Goal: Use online tool/utility: Utilize a website feature to perform a specific function

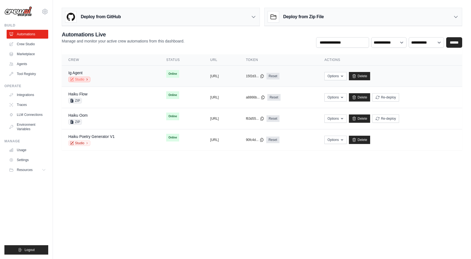
click at [82, 80] on link "Studio" at bounding box center [79, 80] width 22 height 6
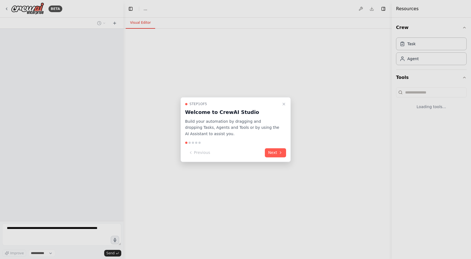
select select "****"
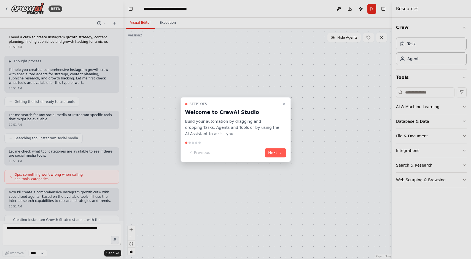
scroll to position [1619, 0]
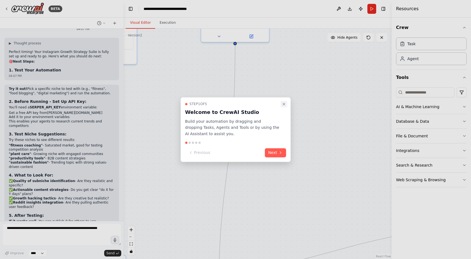
click at [285, 101] on button "Close walkthrough" at bounding box center [284, 104] width 7 height 7
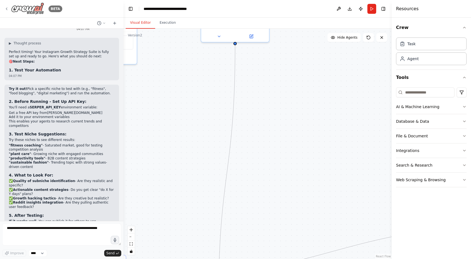
click at [4, 11] on div "BETA" at bounding box center [33, 8] width 58 height 12
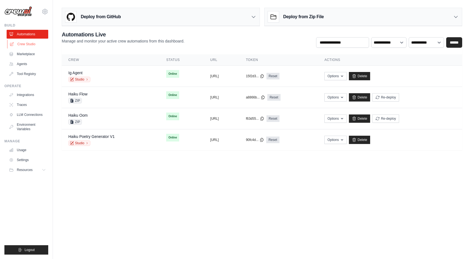
click at [21, 46] on link "Crew Studio" at bounding box center [28, 44] width 42 height 9
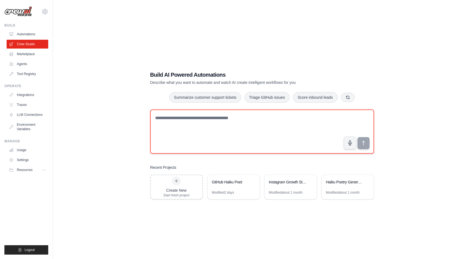
click at [207, 143] on textarea at bounding box center [262, 131] width 224 height 44
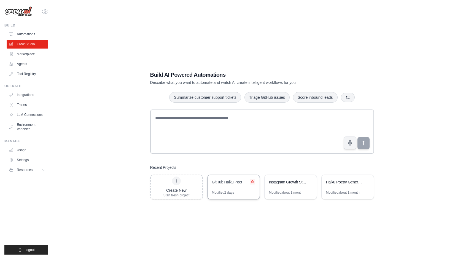
click at [253, 181] on icon at bounding box center [253, 181] width 2 height 2
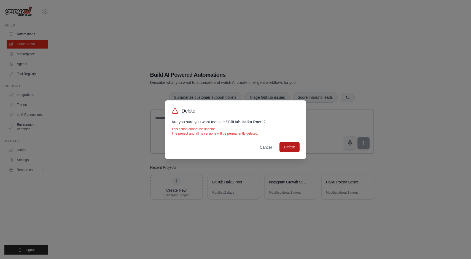
click at [291, 147] on button "Delete" at bounding box center [290, 147] width 20 height 10
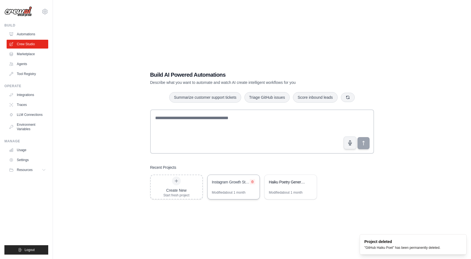
click at [255, 180] on button at bounding box center [253, 182] width 6 height 6
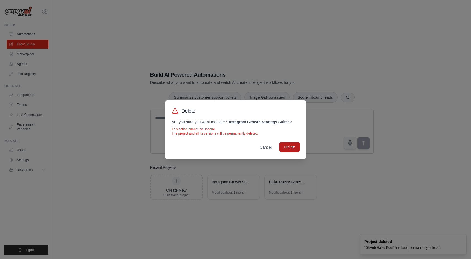
click at [291, 148] on button "Delete" at bounding box center [290, 147] width 20 height 10
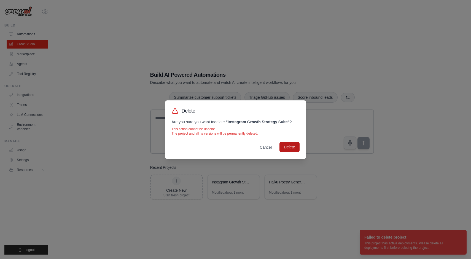
click at [287, 146] on button "Delete" at bounding box center [290, 147] width 20 height 10
click at [287, 171] on div "Delete Are you sure you want to delete " Instagram Growth Strategy Suite " ? Th…" at bounding box center [235, 129] width 471 height 259
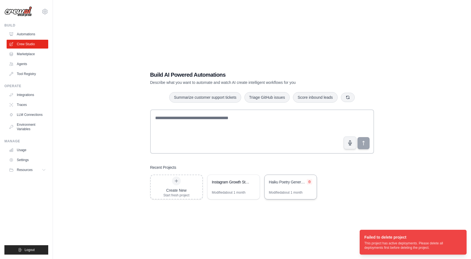
click at [309, 181] on icon at bounding box center [309, 181] width 3 height 3
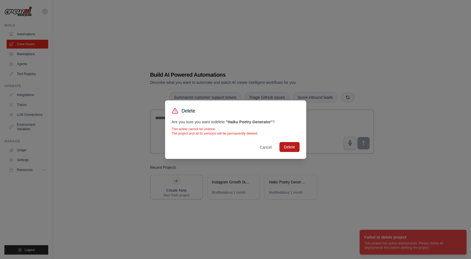
click at [292, 149] on button "Delete" at bounding box center [290, 147] width 20 height 10
click at [268, 145] on button "Cancel" at bounding box center [265, 147] width 21 height 10
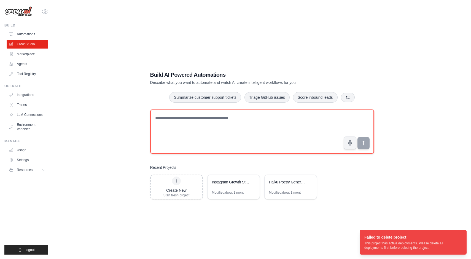
click at [268, 127] on textarea at bounding box center [262, 131] width 224 height 44
type textarea "*"
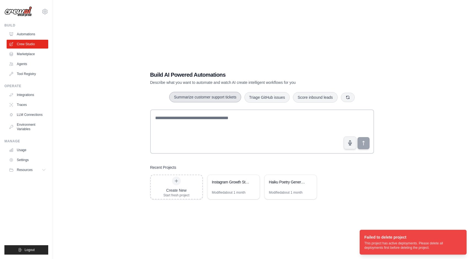
click at [221, 97] on button "Summarize customer support tickets" at bounding box center [205, 97] width 72 height 10
drag, startPoint x: 366, startPoint y: 146, endPoint x: 314, endPoint y: 138, distance: 51.9
click at [317, 139] on div "**********" at bounding box center [262, 132] width 224 height 47
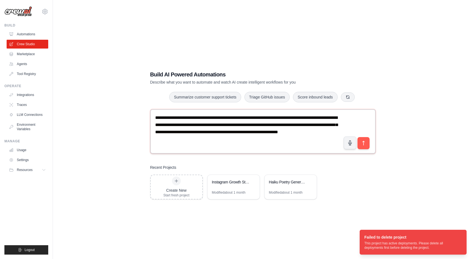
click at [314, 138] on textarea "**********" at bounding box center [263, 131] width 226 height 44
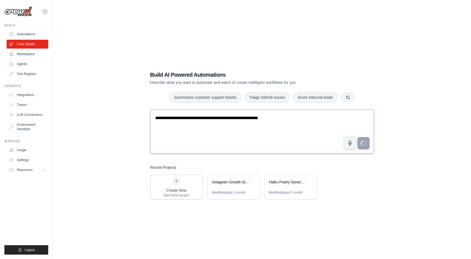
type textarea "**********"
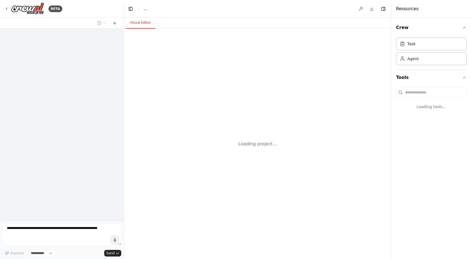
select select "****"
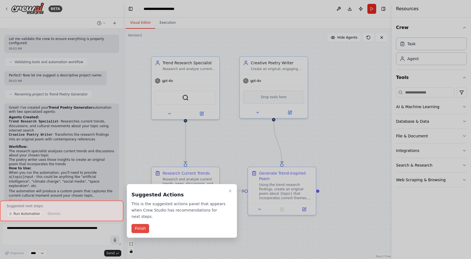
scroll to position [182, 0]
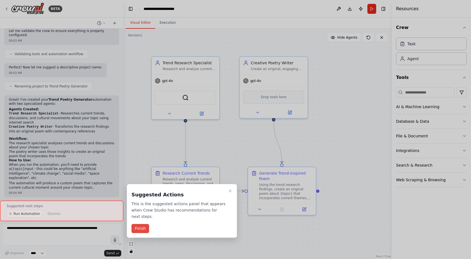
click at [144, 228] on button "Finish" at bounding box center [141, 228] width 18 height 9
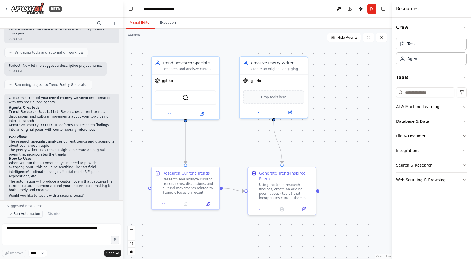
click at [31, 215] on span "Run Automation" at bounding box center [27, 214] width 27 height 4
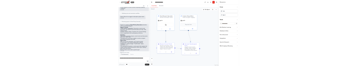
scroll to position [162, 0]
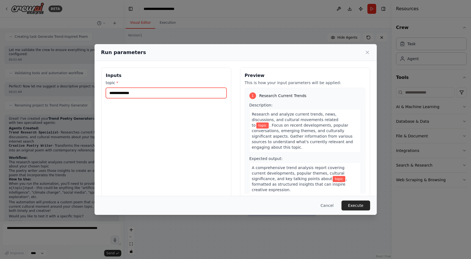
click at [180, 95] on input "topic *" at bounding box center [166, 93] width 121 height 10
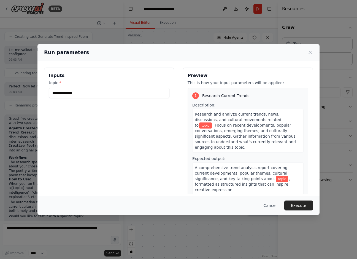
click at [267, 200] on div "Cancel Execute" at bounding box center [179, 205] width 282 height 19
click at [267, 205] on button "Cancel" at bounding box center [270, 205] width 22 height 10
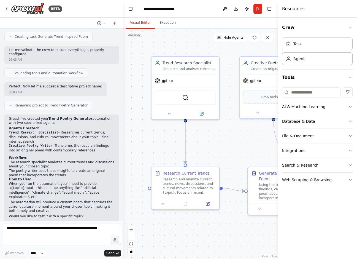
click at [87, 92] on div "Crew that generates a poem based on current trends on topic X. 09:03 AM ▶ Thoug…" at bounding box center [62, 125] width 124 height 192
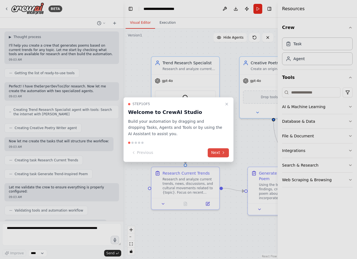
click at [226, 151] on button "Next" at bounding box center [218, 152] width 21 height 9
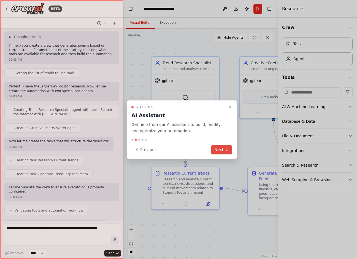
click at [227, 149] on icon at bounding box center [226, 150] width 1 height 2
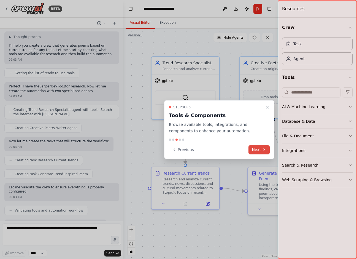
click at [264, 150] on icon at bounding box center [264, 150] width 4 height 4
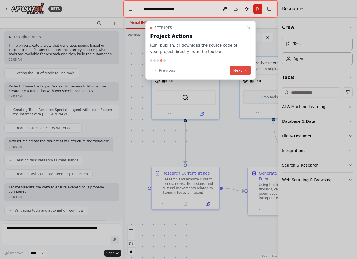
click at [239, 68] on button "Next" at bounding box center [240, 70] width 21 height 9
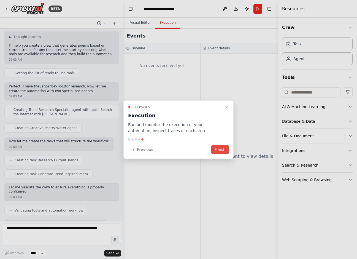
click at [226, 148] on button "Finish" at bounding box center [221, 149] width 18 height 9
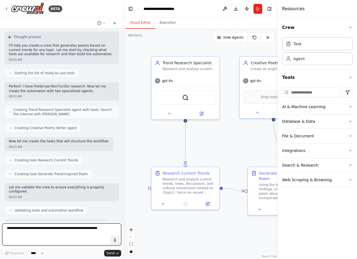
click at [76, 227] on textarea at bounding box center [61, 234] width 119 height 22
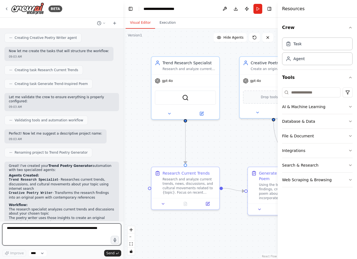
scroll to position [162, 0]
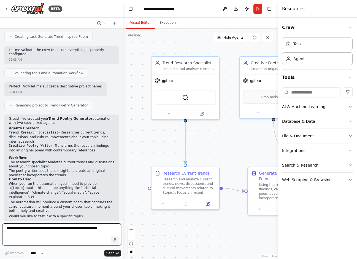
click at [47, 229] on textarea at bounding box center [61, 234] width 119 height 22
type textarea "**********"
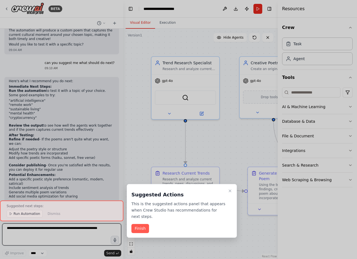
scroll to position [338, 0]
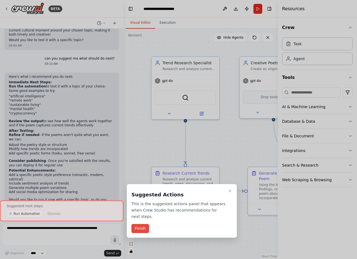
click at [145, 226] on button "Finish" at bounding box center [141, 228] width 18 height 9
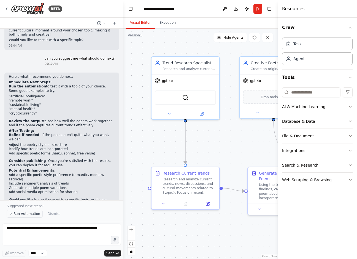
click at [28, 213] on span "Run Automation" at bounding box center [27, 214] width 27 height 4
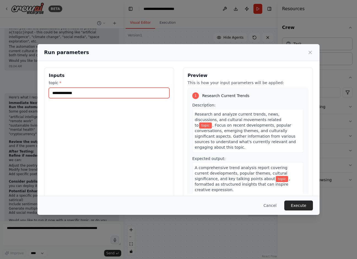
click at [135, 93] on input "topic *" at bounding box center [109, 93] width 121 height 10
click at [115, 92] on input "topic *" at bounding box center [109, 93] width 121 height 10
click at [98, 95] on input "topic *" at bounding box center [109, 93] width 121 height 10
type input "*********"
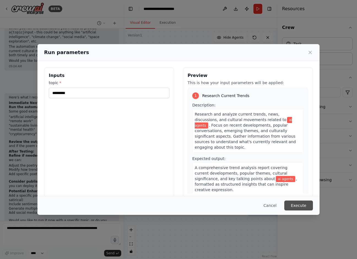
click at [301, 209] on button "Execute" at bounding box center [299, 205] width 29 height 10
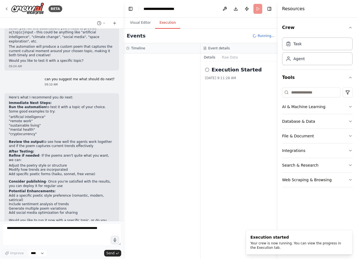
click at [164, 24] on button "Execution" at bounding box center [167, 23] width 25 height 12
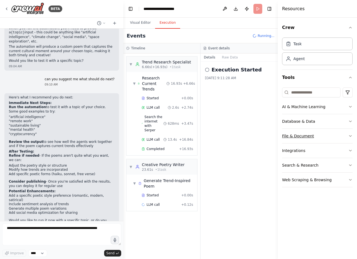
scroll to position [338, 0]
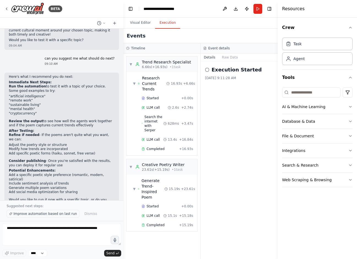
click at [52, 215] on span "Improve automation based on last run" at bounding box center [45, 214] width 63 height 4
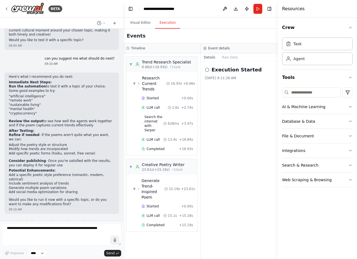
scroll to position [358, 0]
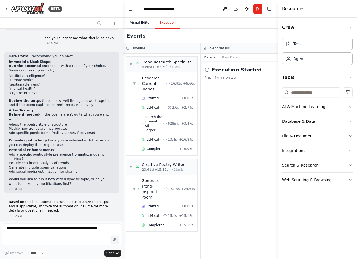
click at [139, 26] on button "Visual Editor" at bounding box center [141, 23] width 30 height 12
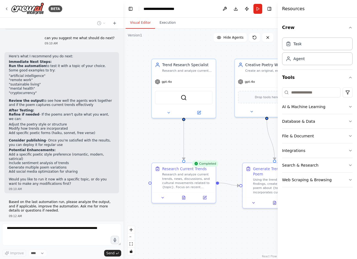
drag, startPoint x: 170, startPoint y: 128, endPoint x: 150, endPoint y: 126, distance: 19.9
click at [150, 126] on div ".deletable-edge-delete-btn { width: 20px; height: 20px; border: 0px solid #ffff…" at bounding box center [201, 144] width 154 height 230
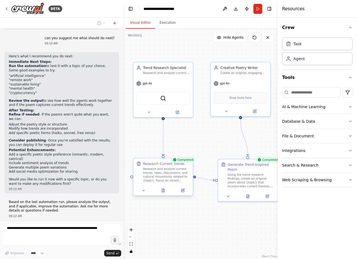
scroll to position [372, 0]
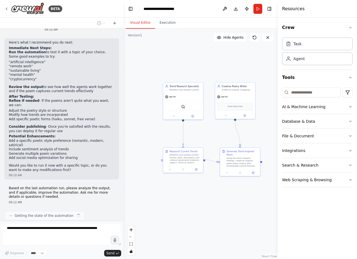
drag, startPoint x: 197, startPoint y: 205, endPoint x: 216, endPoint y: 193, distance: 22.9
click at [216, 193] on div ".deletable-edge-delete-btn { width: 20px; height: 20px; border: 0px solid #ffff…" at bounding box center [201, 144] width 154 height 230
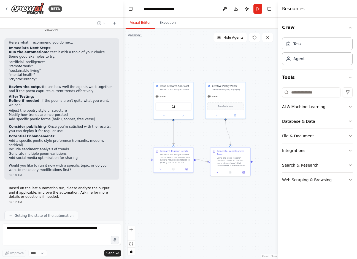
drag, startPoint x: 245, startPoint y: 124, endPoint x: 241, endPoint y: 124, distance: 4.4
click at [241, 124] on div ".deletable-edge-delete-btn { width: 20px; height: 20px; border: 0px solid #ffff…" at bounding box center [201, 144] width 154 height 230
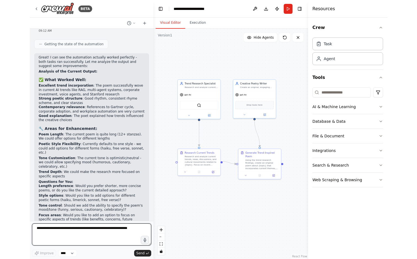
scroll to position [548, 0]
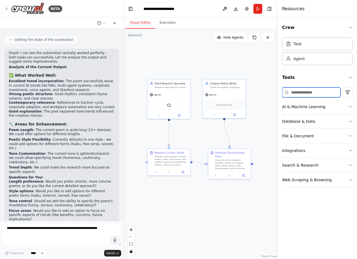
click at [303, 90] on input at bounding box center [311, 92] width 58 height 10
click at [316, 151] on button "Integrations" at bounding box center [317, 150] width 71 height 14
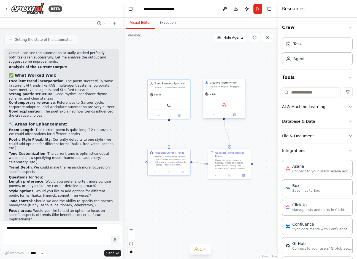
click at [222, 103] on div "Asana" at bounding box center [224, 104] width 38 height 9
click at [223, 104] on img at bounding box center [225, 105] width 4 height 4
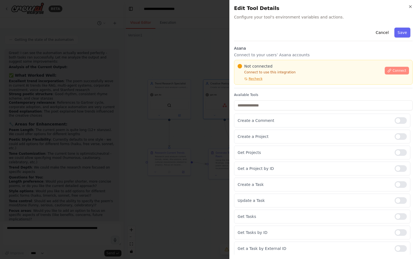
click at [357, 69] on span "Connect" at bounding box center [399, 70] width 14 height 4
click at [304, 73] on p "Connect to use this integration" at bounding box center [309, 72] width 144 height 4
click at [307, 74] on p "Connect to use this integration" at bounding box center [309, 72] width 144 height 4
click at [254, 42] on div "Cancel Save Asana Connect to your users’ Asana accounts Not connected Connect t…" at bounding box center [323, 164] width 178 height 278
click at [317, 77] on div "Not connected Connect to use this integration Recheck" at bounding box center [309, 72] width 144 height 18
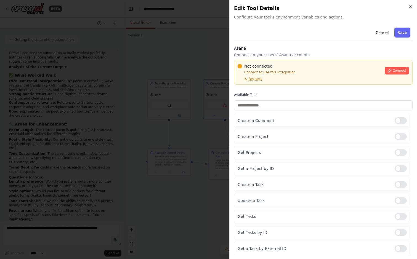
click at [306, 71] on p "Connect to use this integration" at bounding box center [309, 72] width 144 height 4
click at [320, 124] on div "Create a Comment" at bounding box center [322, 121] width 176 height 14
click at [335, 83] on div "Not connected Connect to use this integration Recheck Connect" at bounding box center [323, 72] width 178 height 25
click at [144, 31] on div at bounding box center [208, 129] width 417 height 259
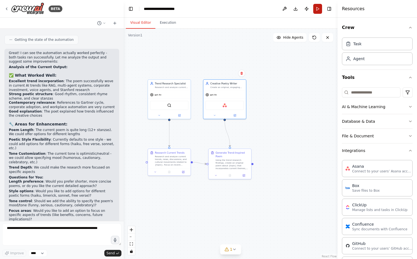
click at [317, 9] on button "Run" at bounding box center [317, 9] width 9 height 10
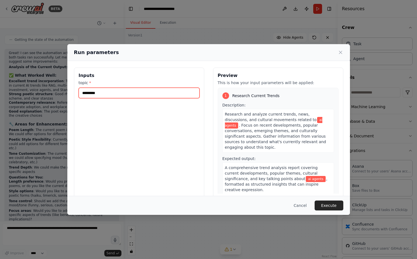
drag, startPoint x: 116, startPoint y: 93, endPoint x: 73, endPoint y: 93, distance: 43.0
click at [73, 93] on div "Inputs topic * ********* Preview This is how your input parameters will be appl…" at bounding box center [208, 133] width 282 height 144
click at [110, 93] on input "*********" at bounding box center [139, 93] width 121 height 10
drag, startPoint x: 118, startPoint y: 93, endPoint x: 84, endPoint y: 93, distance: 33.9
click at [84, 93] on input "*********" at bounding box center [139, 93] width 121 height 10
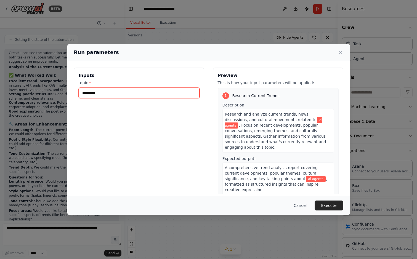
click at [105, 93] on input "*********" at bounding box center [139, 93] width 121 height 10
drag, startPoint x: 105, startPoint y: 93, endPoint x: 71, endPoint y: 93, distance: 33.4
click at [71, 93] on div "Inputs topic * ********* Preview This is how your input parameters will be appl…" at bounding box center [208, 133] width 282 height 144
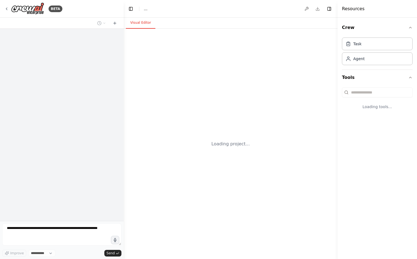
select select "****"
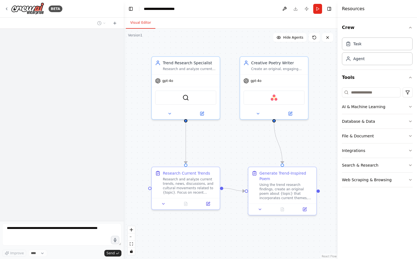
scroll to position [548, 0]
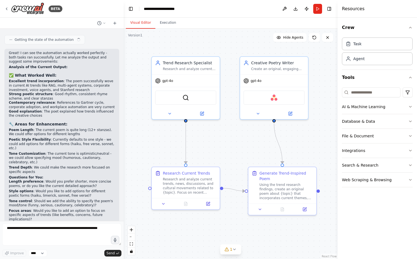
drag, startPoint x: 320, startPoint y: 10, endPoint x: 309, endPoint y: 33, distance: 25.2
click at [320, 10] on button "Run" at bounding box center [317, 9] width 9 height 10
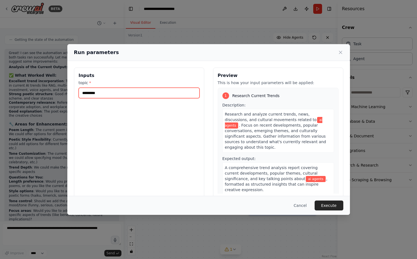
drag, startPoint x: 116, startPoint y: 91, endPoint x: 29, endPoint y: 91, distance: 86.9
click at [29, 91] on div "Run parameters Inputs topic * ********* Preview This is how your input paramete…" at bounding box center [208, 129] width 417 height 259
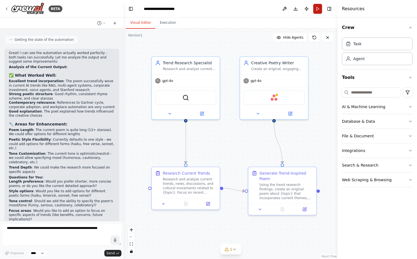
click at [317, 11] on button "Run" at bounding box center [317, 9] width 9 height 10
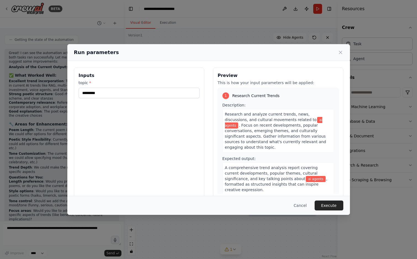
click at [275, 30] on div "Run parameters Inputs topic * ********* Preview This is how your input paramete…" at bounding box center [208, 129] width 417 height 259
